Goal: Task Accomplishment & Management: Manage account settings

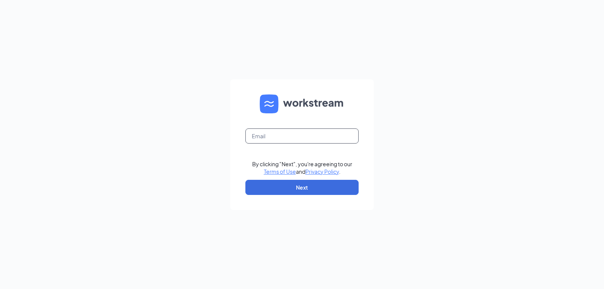
click at [266, 137] on input "text" at bounding box center [302, 135] width 113 height 15
type input "[EMAIL_ADDRESS][DOMAIN_NAME]"
click at [294, 191] on button "Next" at bounding box center [302, 187] width 113 height 15
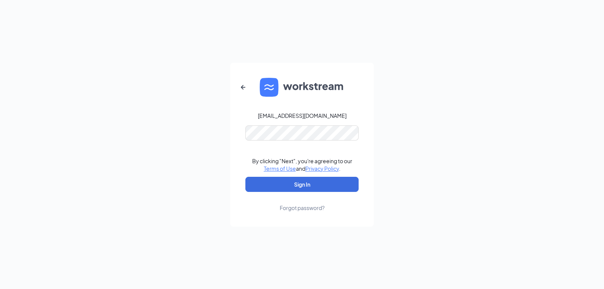
click at [280, 141] on form "arbys8207@arbys.biz By clicking "Next", you're agreeing to our Terms of Use and…" at bounding box center [302, 145] width 144 height 164
click at [287, 193] on link "Forgot password?" at bounding box center [302, 202] width 45 height 20
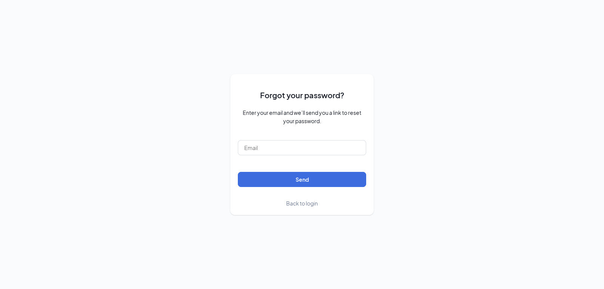
click at [302, 201] on span "Back to login" at bounding box center [302, 203] width 32 height 7
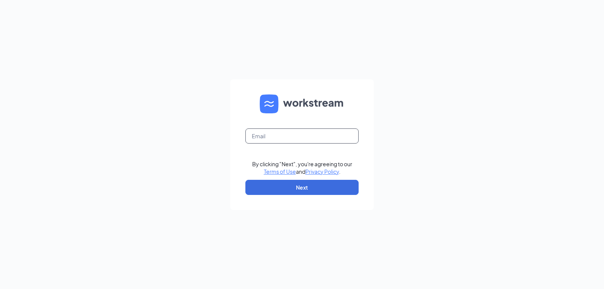
click at [273, 133] on input "text" at bounding box center [302, 135] width 113 height 15
type input "arbys8207@arbys.biz"
click at [305, 187] on button "Next" at bounding box center [302, 187] width 113 height 15
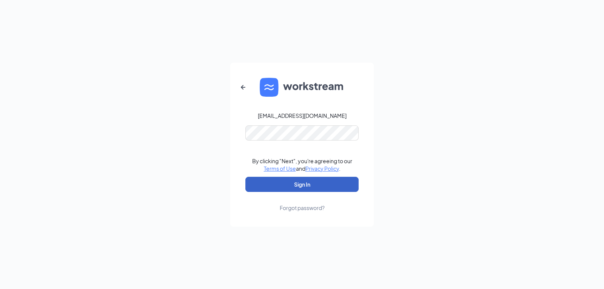
click at [297, 185] on button "Sign In" at bounding box center [302, 184] width 113 height 15
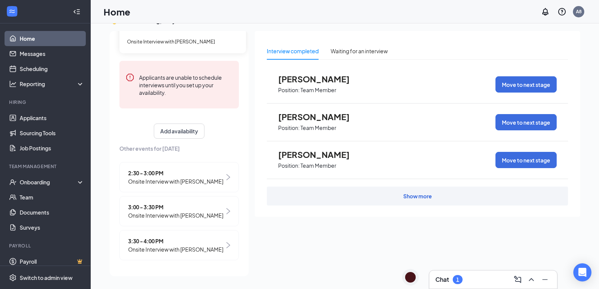
scroll to position [16, 0]
click at [338, 56] on div "Waiting for an interview" at bounding box center [359, 50] width 57 height 17
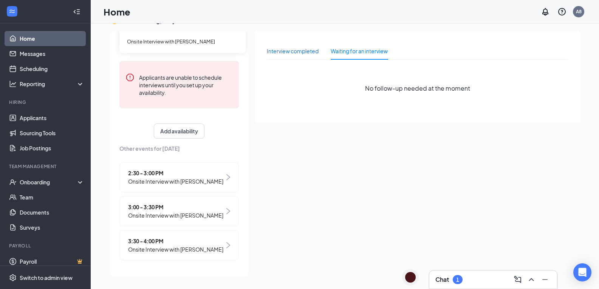
click at [303, 50] on div "Interview completed" at bounding box center [293, 51] width 52 height 8
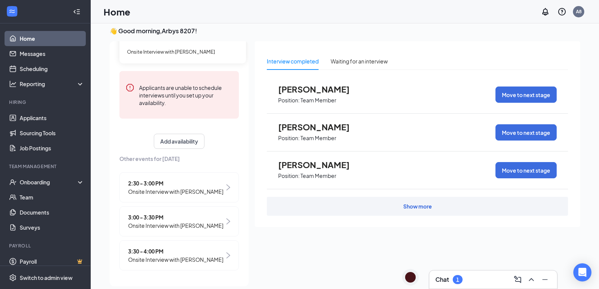
scroll to position [0, 0]
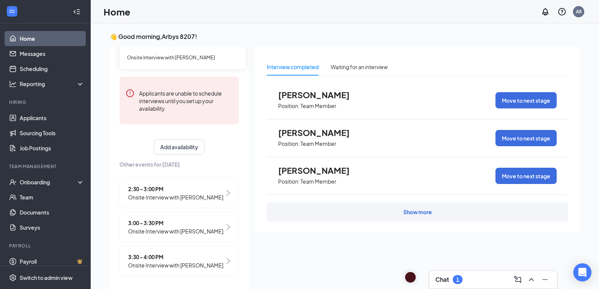
click at [406, 214] on div "Show more" at bounding box center [417, 212] width 29 height 8
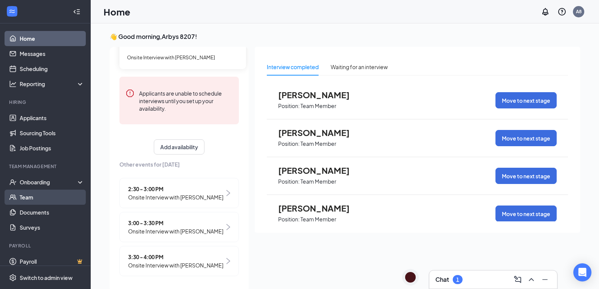
click at [38, 198] on link "Team" at bounding box center [52, 197] width 65 height 15
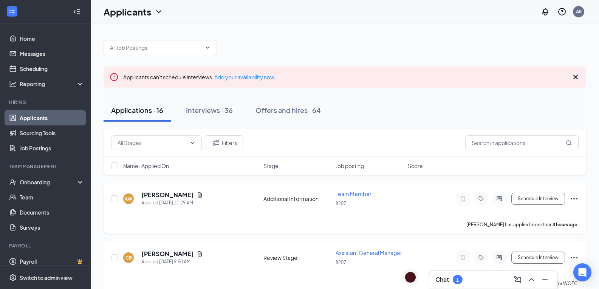
click at [204, 174] on div "Name · Applied On Stage Job posting Score" at bounding box center [345, 166] width 482 height 18
click at [214, 193] on div "AW Anthony W Applied Today 11:29 AM Additional Information Team Member 8207 Sch…" at bounding box center [345, 207] width 482 height 51
drag, startPoint x: 219, startPoint y: 193, endPoint x: 308, endPoint y: 273, distance: 119.3
